Goal: Task Accomplishment & Management: Complete application form

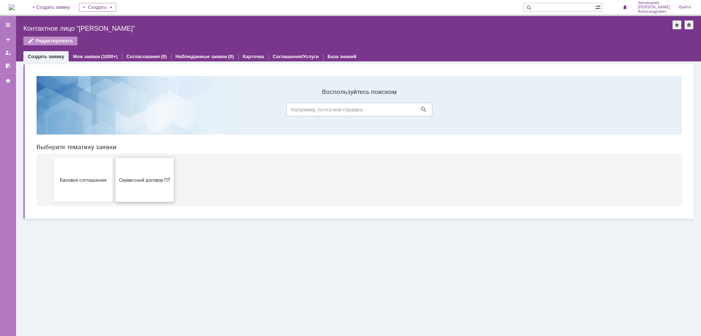
click at [158, 182] on span "Сервисный договор ПТ" at bounding box center [145, 179] width 54 height 5
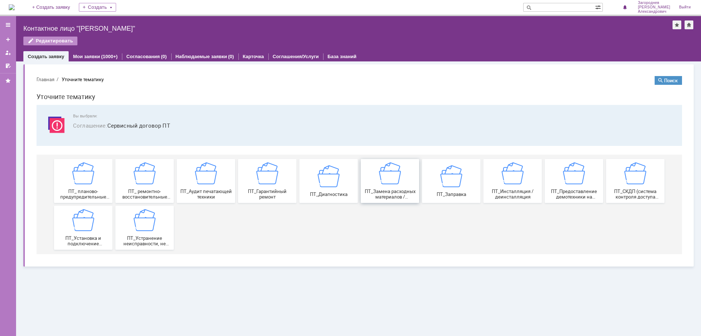
click at [407, 188] on div "ПТ_Замена расходных материалов / ресурсных деталей" at bounding box center [390, 180] width 54 height 37
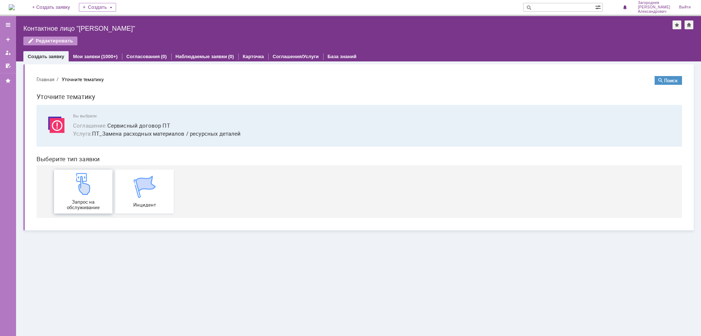
click at [92, 199] on span "Запрос на обслуживание" at bounding box center [83, 204] width 54 height 11
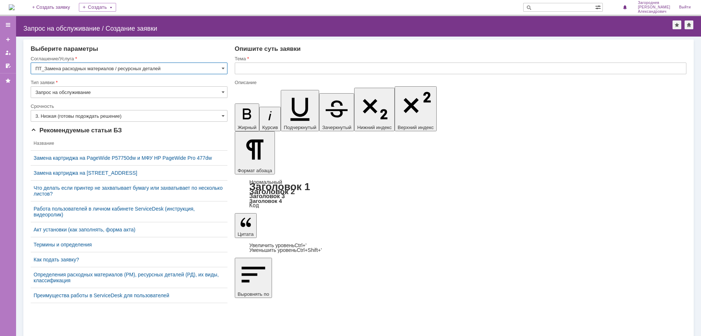
click at [269, 69] on input "text" at bounding box center [461, 68] width 452 height 12
type input "замена кртриджа"
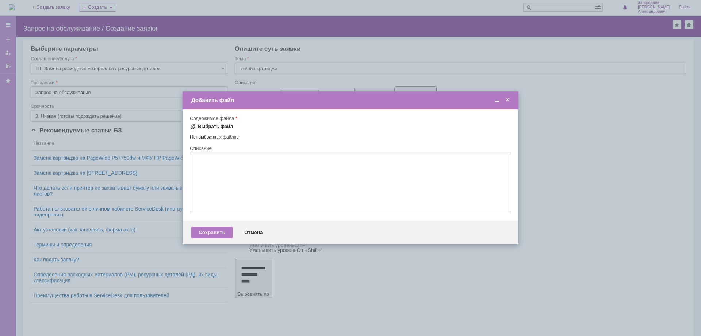
click at [216, 125] on div "Выбрать файл" at bounding box center [215, 126] width 35 height 6
click at [211, 234] on div "Сохранить" at bounding box center [211, 233] width 41 height 12
